Goal: Information Seeking & Learning: Learn about a topic

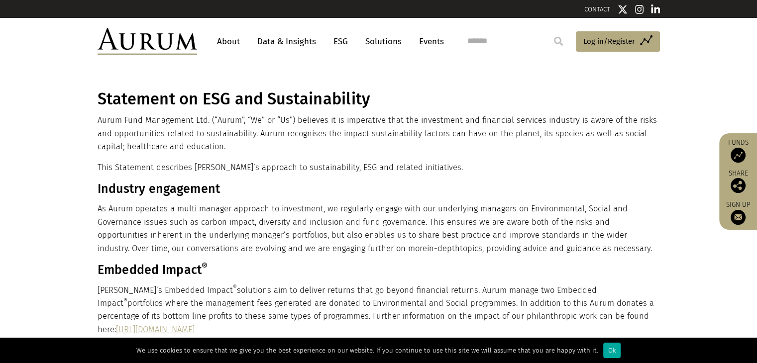
click at [232, 38] on link "About" at bounding box center [228, 41] width 33 height 18
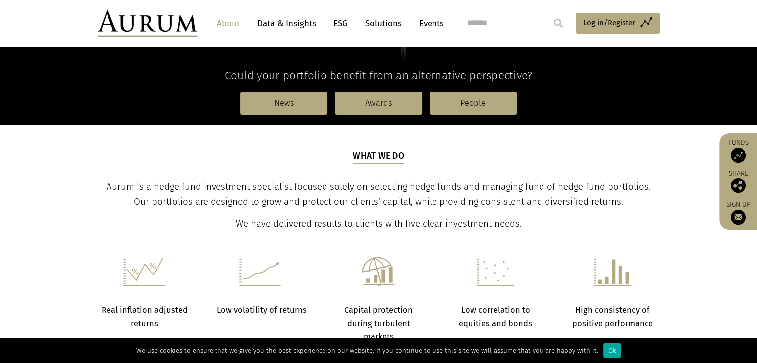
scroll to position [265, 0]
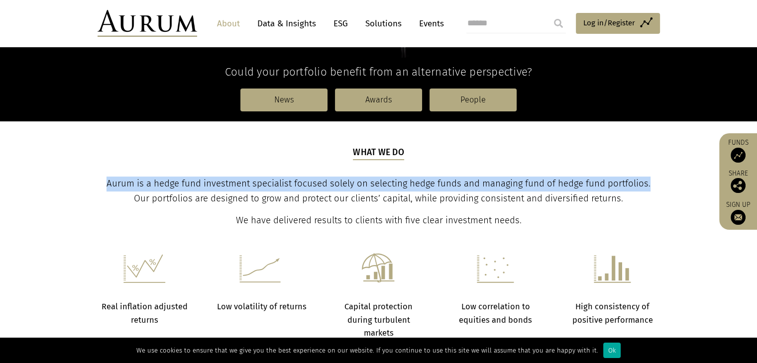
drag, startPoint x: 109, startPoint y: 182, endPoint x: 654, endPoint y: 182, distance: 545.3
click at [654, 182] on p "Aurum is a hedge fund investment specialist focused solely on selecting hedge f…" at bounding box center [379, 192] width 560 height 30
copy span "Aurum is a hedge fund investment specialist focused solely on selecting hedge f…"
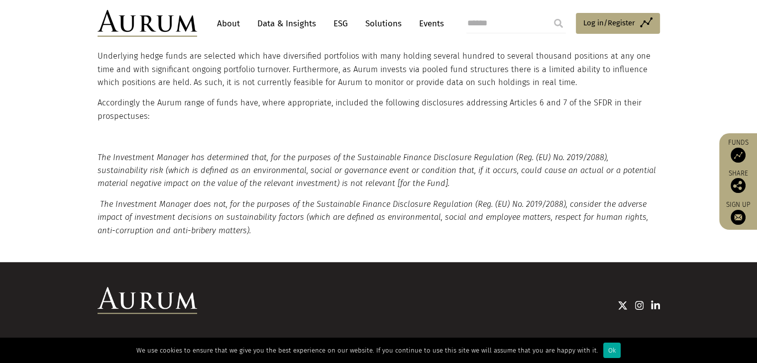
scroll to position [827, 0]
